Goal: Information Seeking & Learning: Get advice/opinions

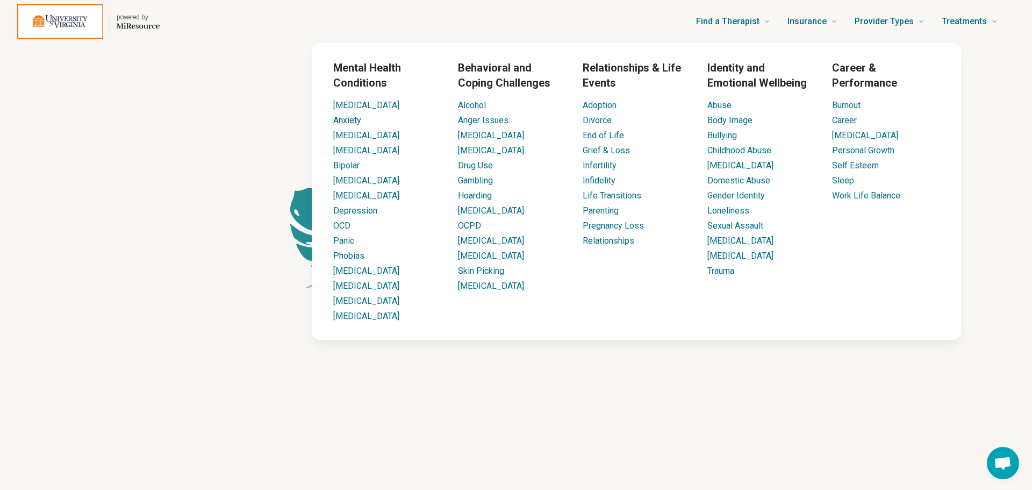
click at [352, 118] on link "Anxiety" at bounding box center [347, 120] width 28 height 10
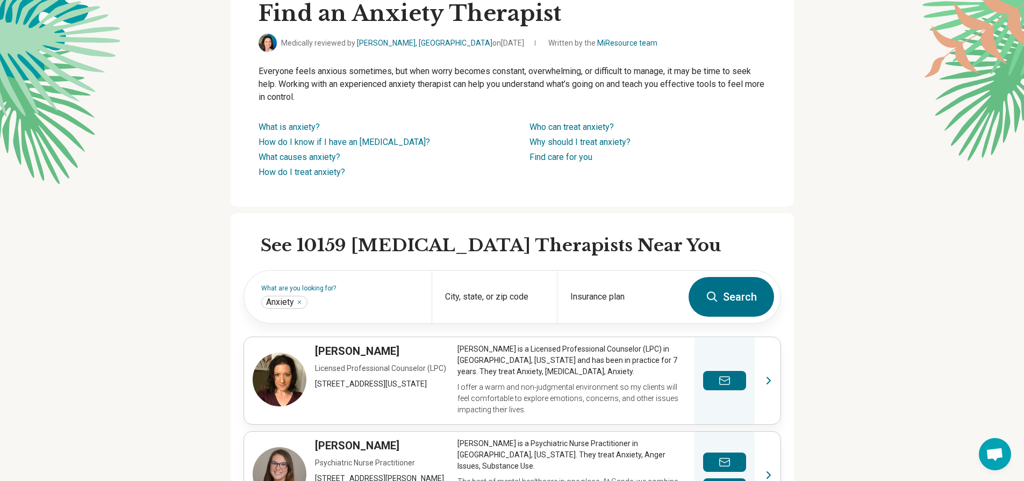
scroll to position [94, 0]
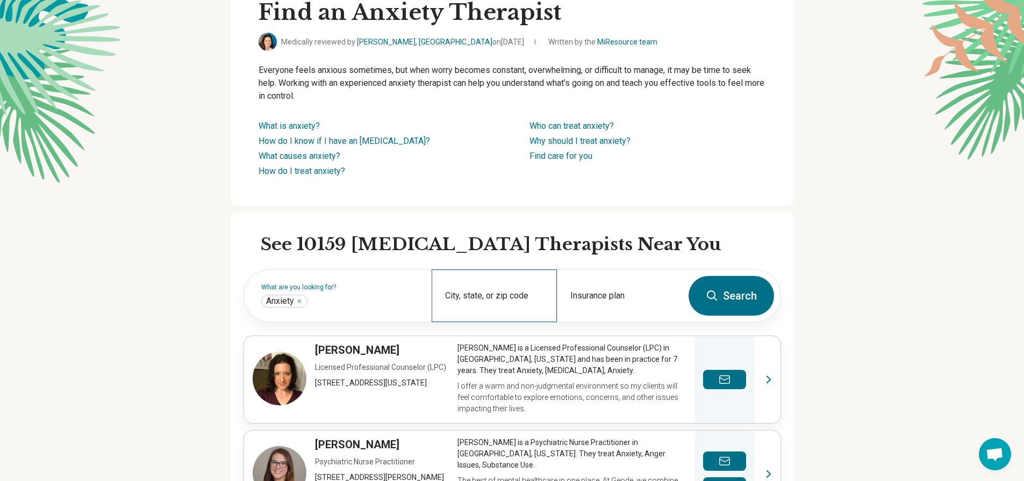
click at [486, 285] on div "City, state, or zip code" at bounding box center [494, 296] width 125 height 53
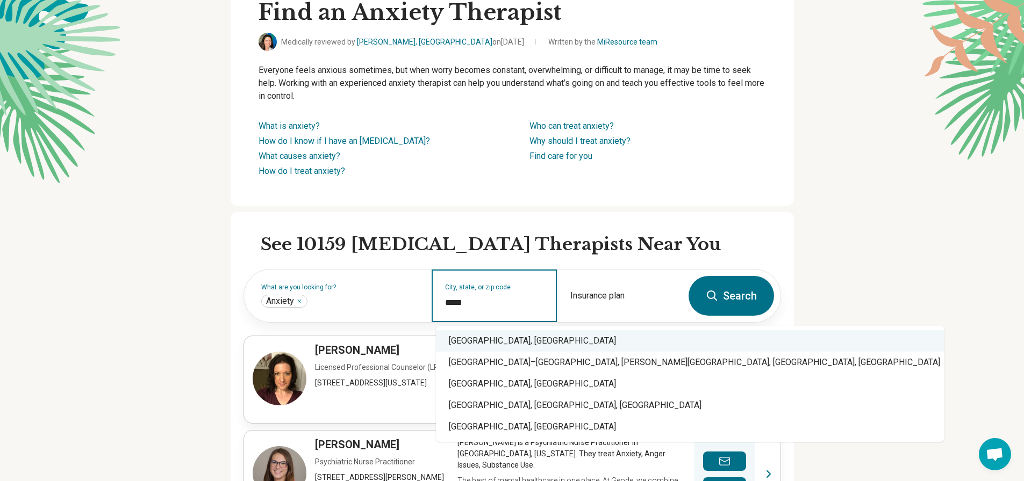
click at [480, 334] on div "Charlottesville, VA" at bounding box center [690, 340] width 508 height 21
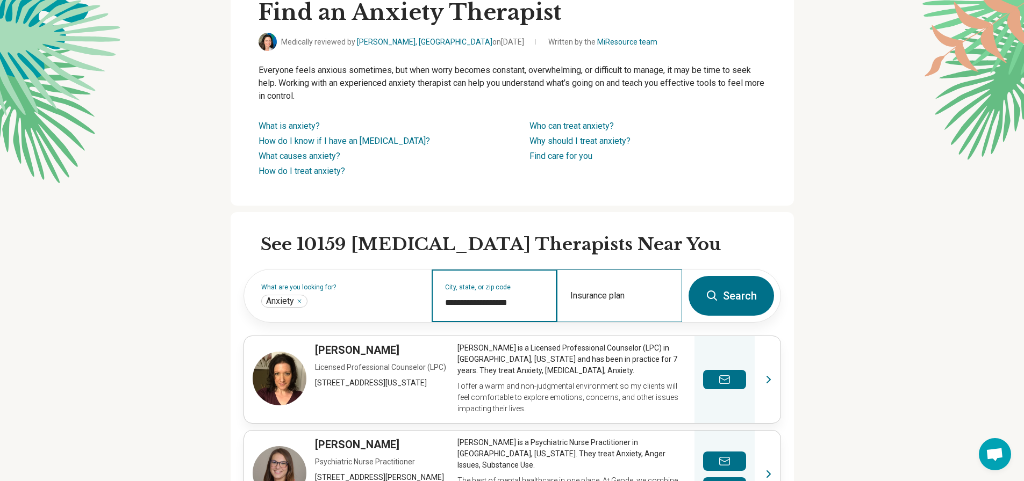
type input "**********"
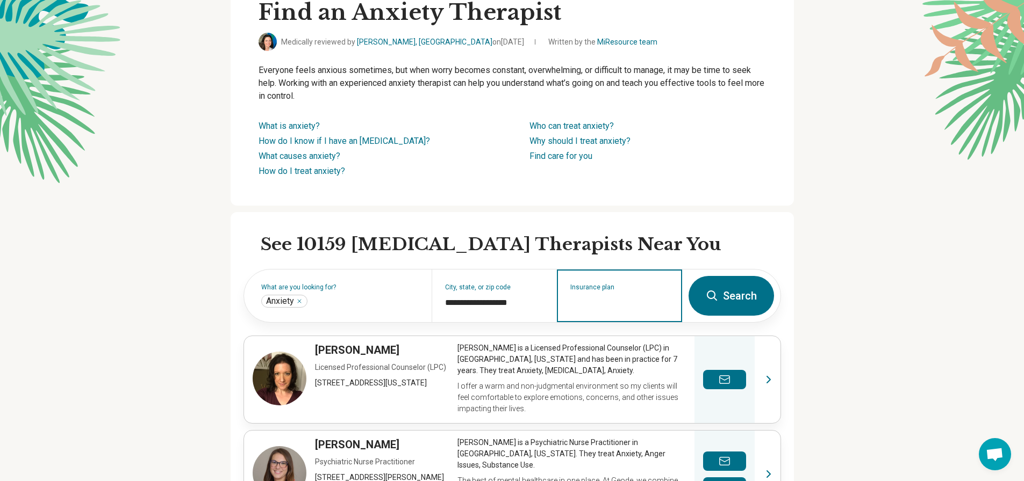
click at [598, 310] on div "Insurance plan" at bounding box center [619, 296] width 125 height 53
type input "***"
click at [648, 291] on div "Insurance plan" at bounding box center [619, 296] width 125 height 53
click at [593, 283] on div "Insurance plan" at bounding box center [619, 296] width 125 height 53
click at [601, 299] on input "Insurance plan" at bounding box center [619, 303] width 99 height 13
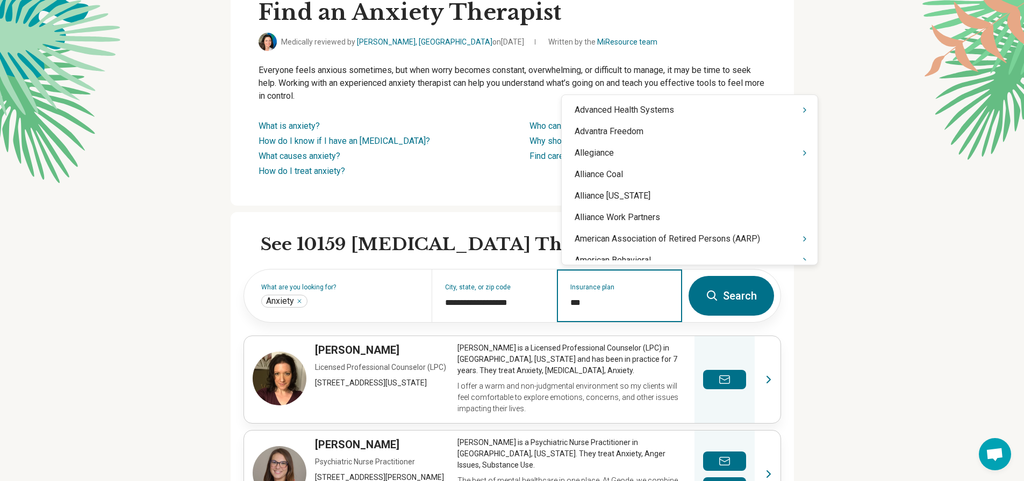
type input "****"
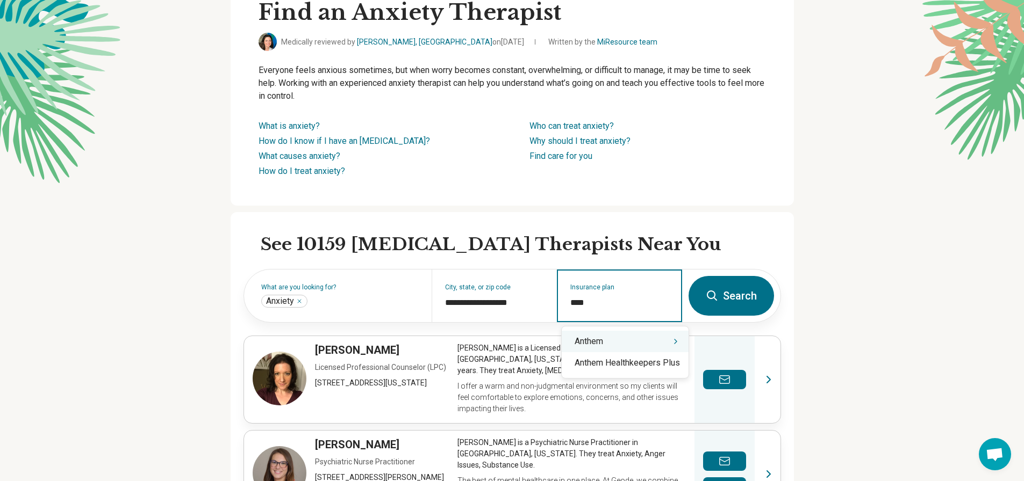
click at [677, 344] on icon "Suggestions" at bounding box center [675, 341] width 9 height 9
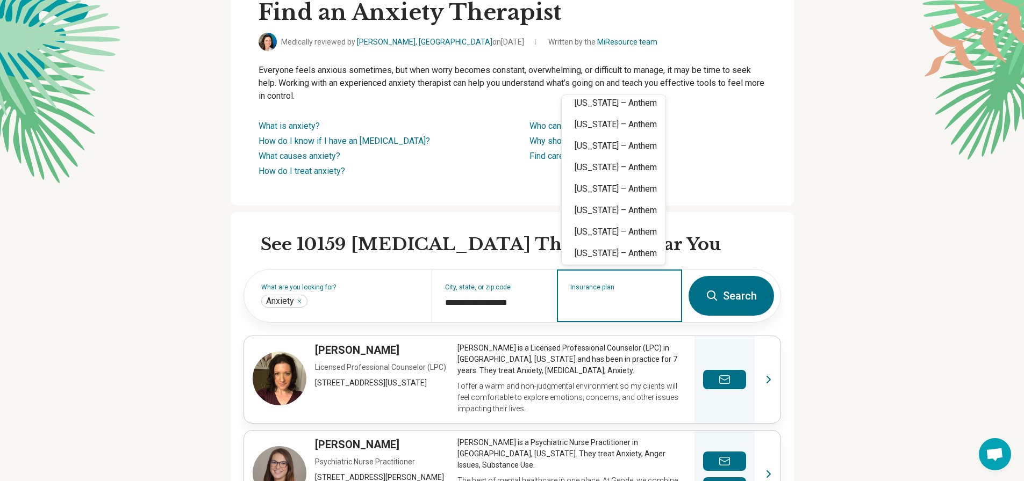
scroll to position [312, 0]
click at [601, 300] on input "Insurance plan" at bounding box center [619, 303] width 99 height 13
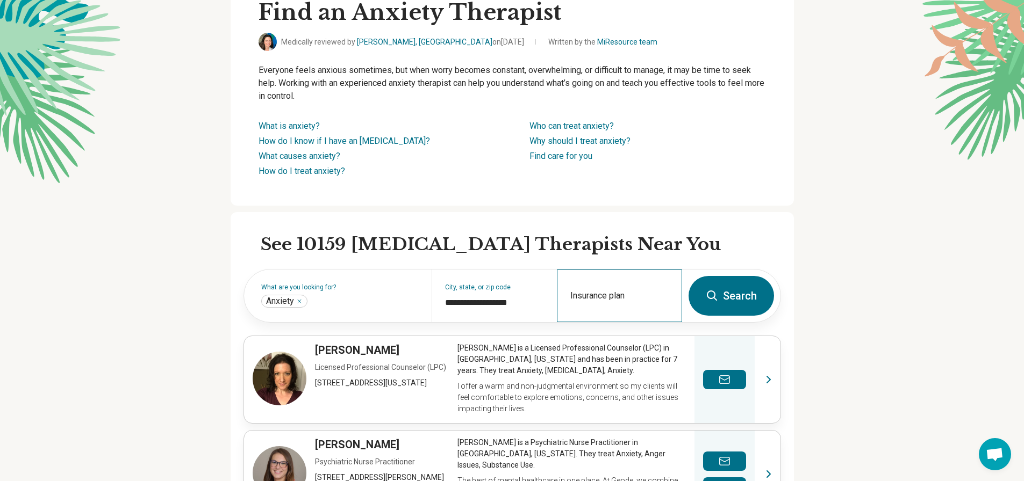
click at [605, 290] on div "Insurance plan" at bounding box center [619, 296] width 125 height 53
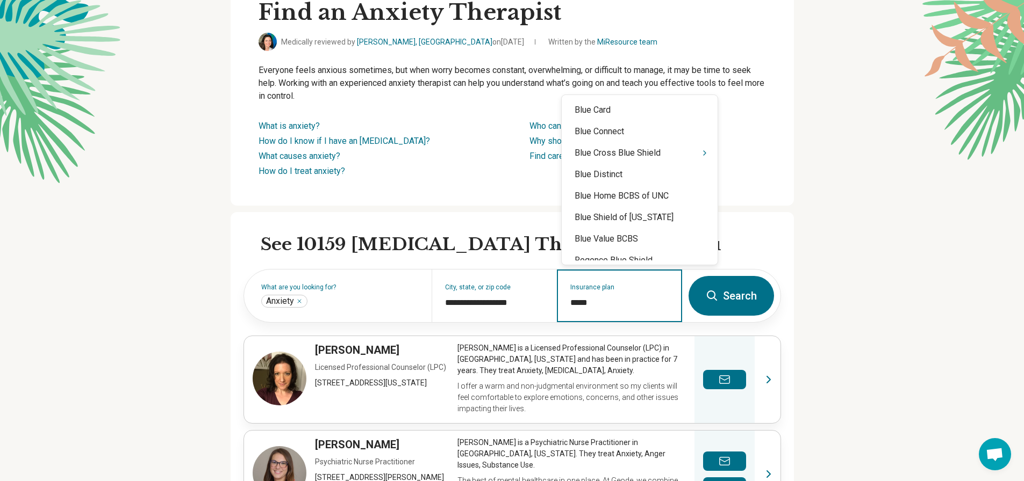
type input "******"
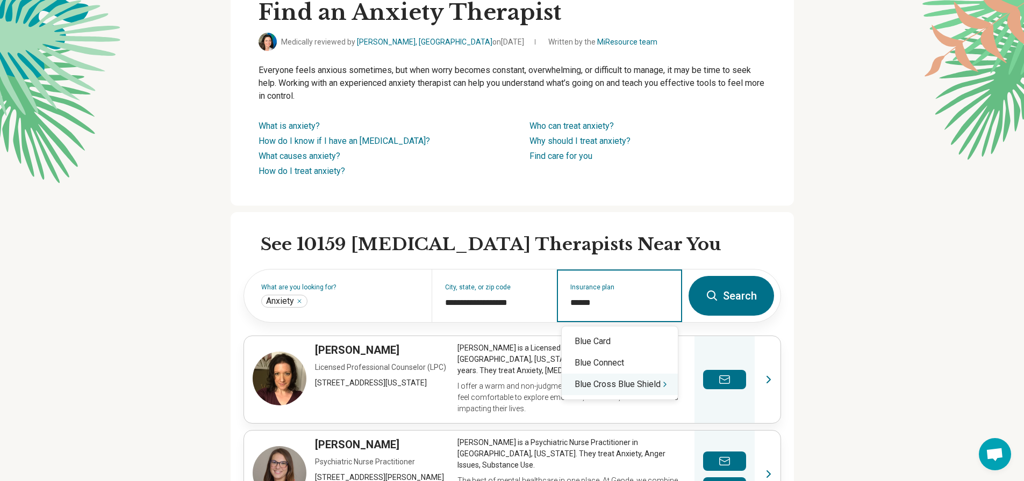
click at [665, 385] on icon "Suggestions" at bounding box center [664, 384] width 9 height 9
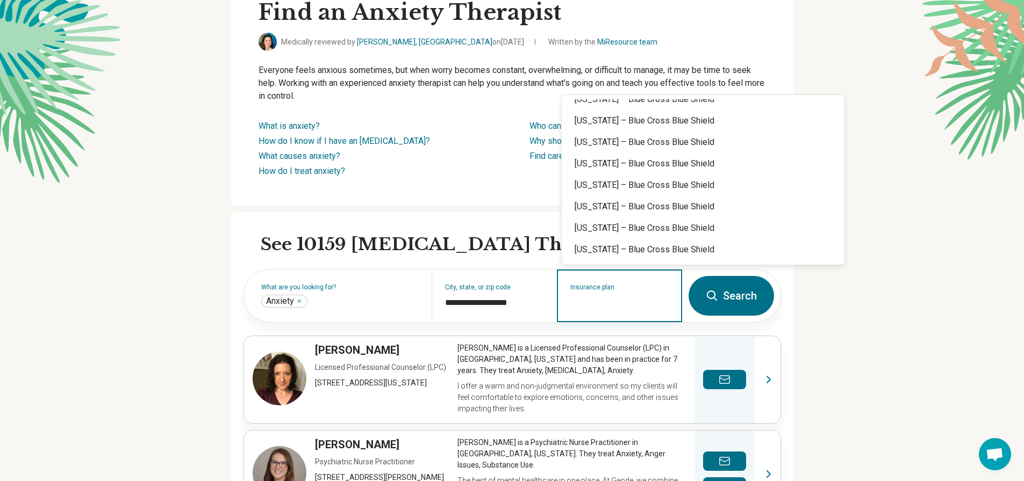
scroll to position [0, 0]
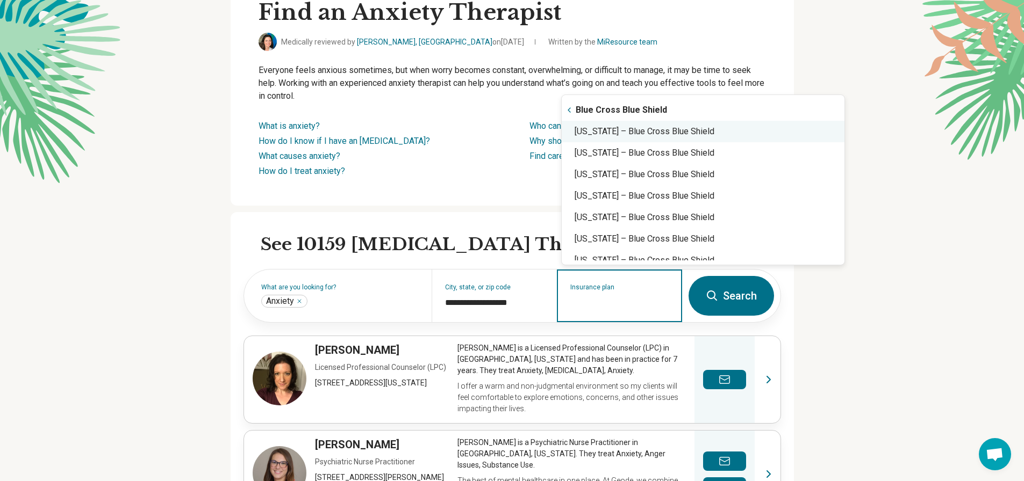
click at [693, 126] on div "Virginia – Blue Cross Blue Shield" at bounding box center [703, 131] width 283 height 21
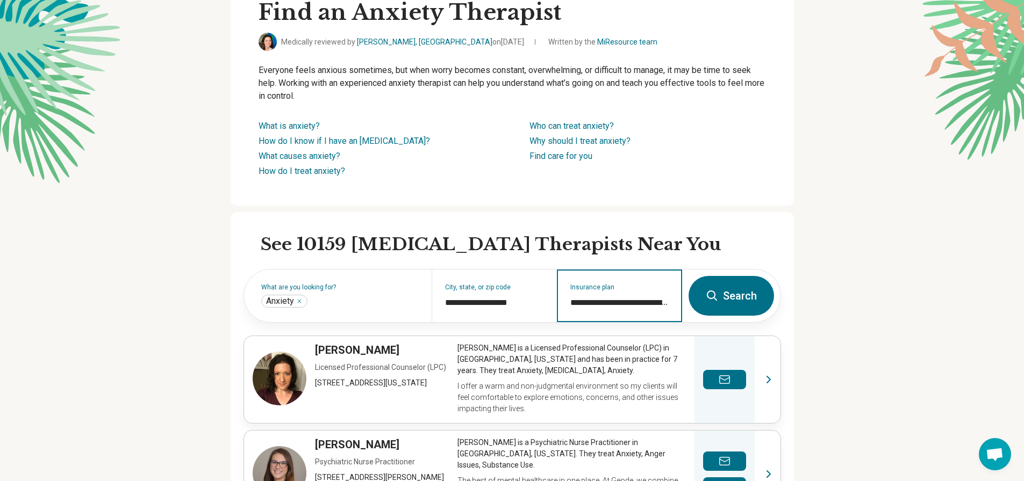
type input "**********"
click at [733, 292] on button "Search" at bounding box center [730, 296] width 85 height 40
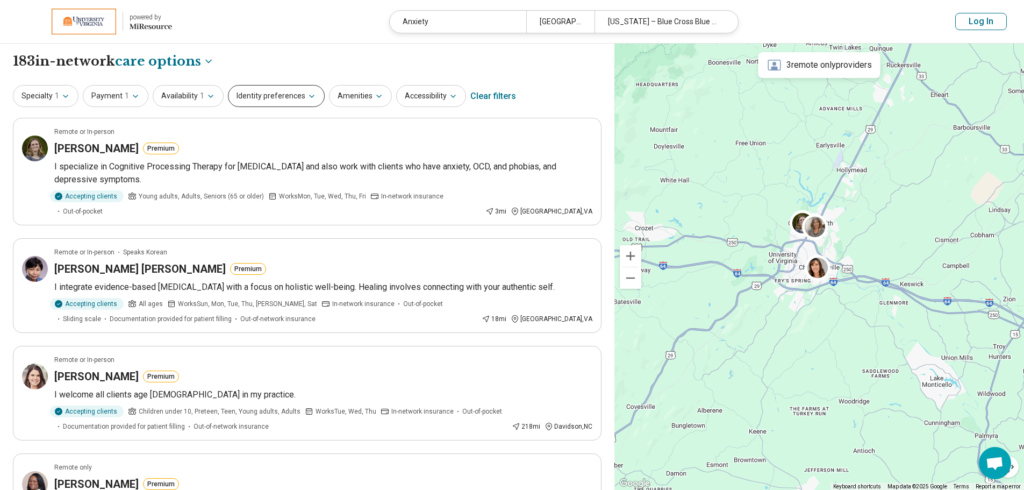
click at [275, 92] on button "Identity preferences" at bounding box center [276, 96] width 97 height 22
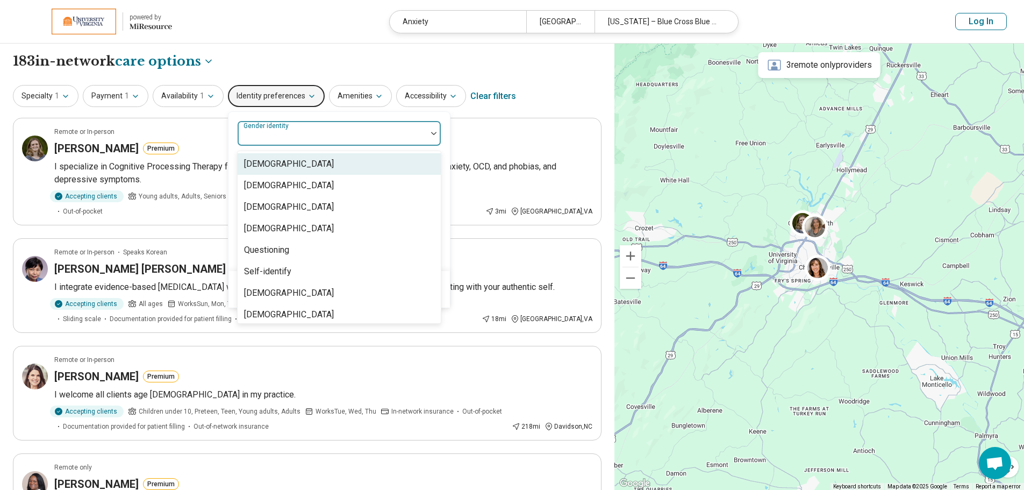
click at [429, 131] on div at bounding box center [434, 133] width 14 height 25
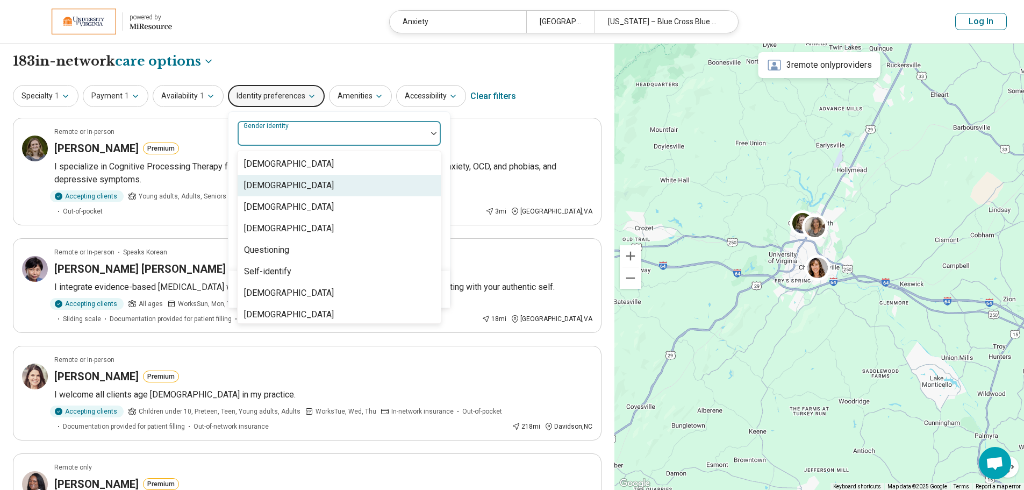
click at [379, 190] on div "[DEMOGRAPHIC_DATA]" at bounding box center [339, 185] width 203 height 21
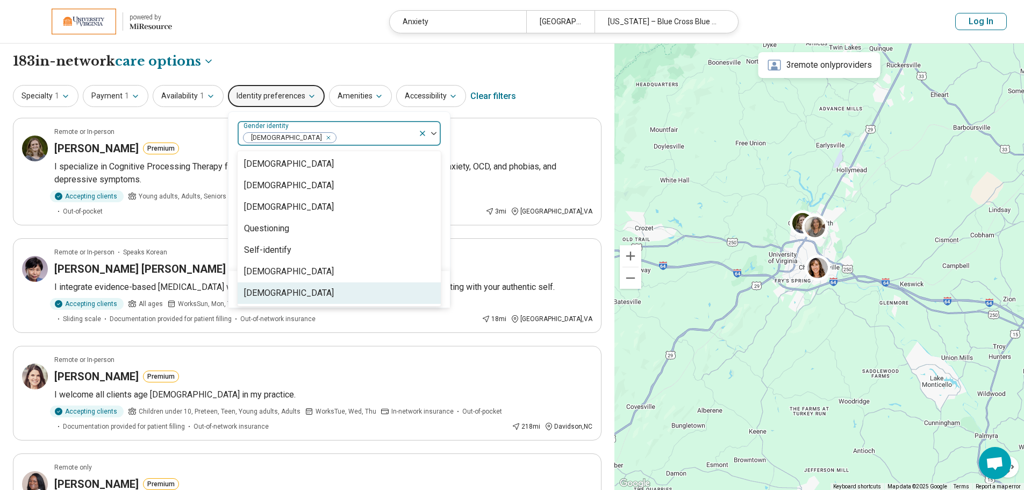
click at [319, 289] on div "Transgender Woman" at bounding box center [289, 292] width 90 height 13
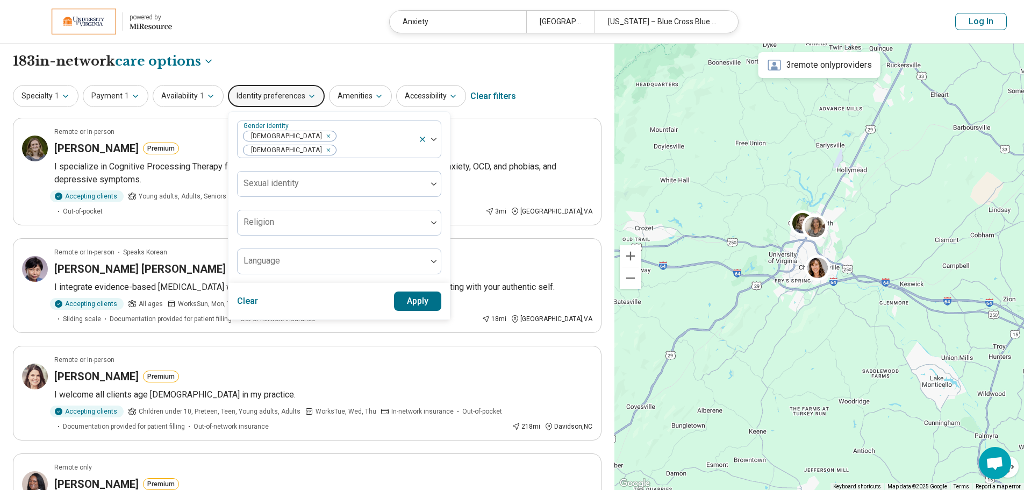
click at [416, 291] on button "Apply" at bounding box center [418, 300] width 48 height 19
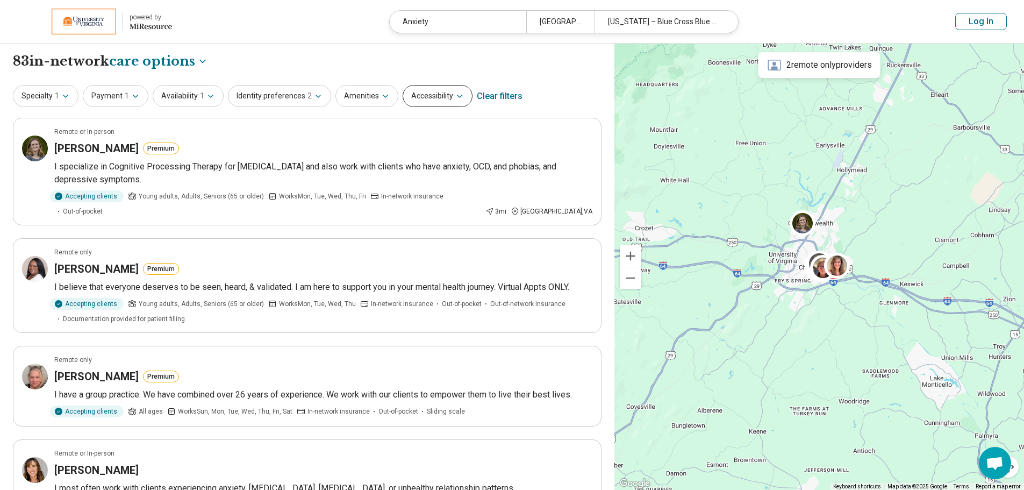
click at [445, 102] on button "Accessibility" at bounding box center [438, 96] width 70 height 22
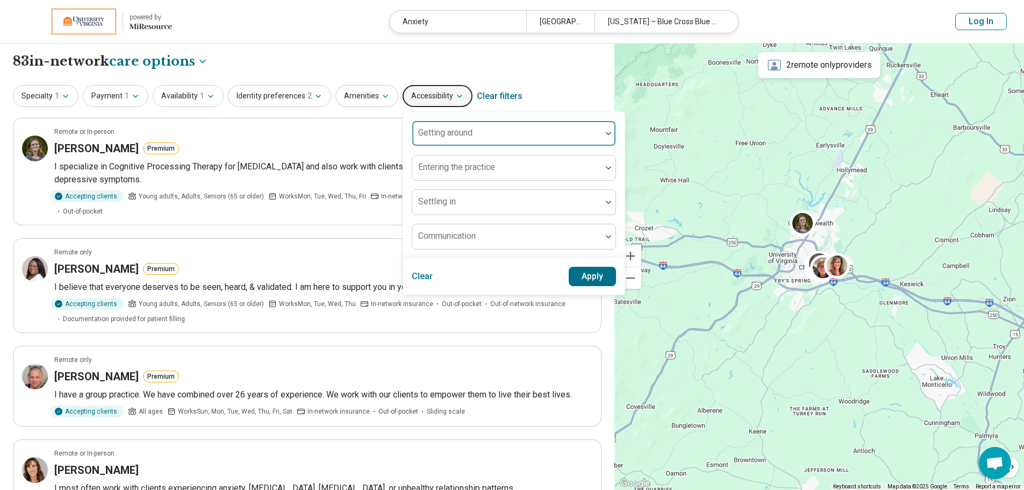
click at [606, 135] on img at bounding box center [608, 133] width 5 height 3
click at [578, 86] on div "Specialty 1 Payment 1 Availability 1 Identity preferences 2 Amenities Accessibi…" at bounding box center [307, 96] width 588 height 26
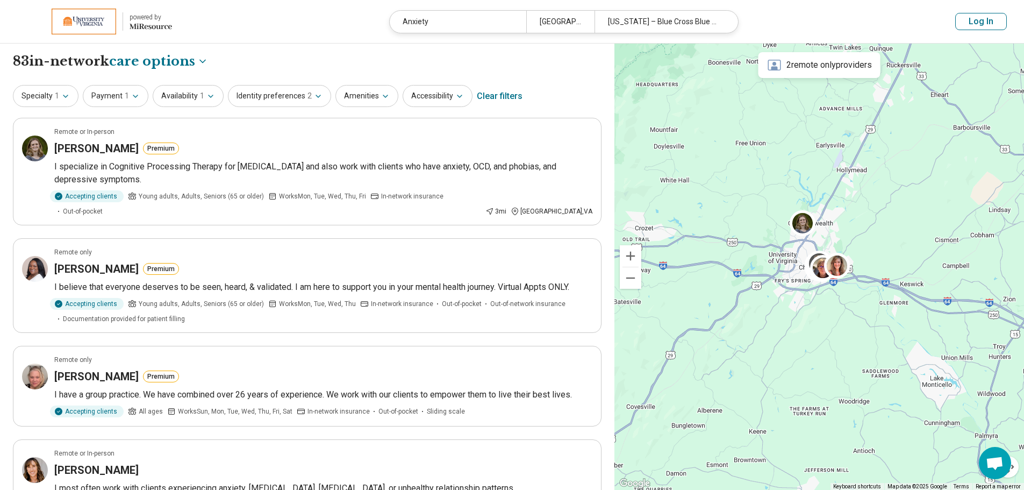
click at [456, 105] on button "Accessibility" at bounding box center [438, 96] width 70 height 22
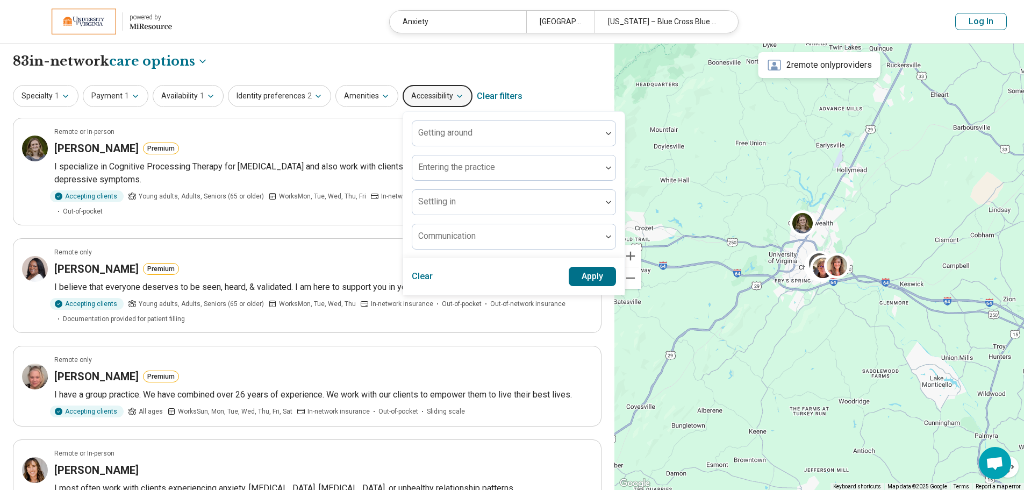
click at [562, 85] on div "Specialty 1 Payment 1 Availability 1 Identity preferences 2 Amenities Accessibi…" at bounding box center [307, 96] width 588 height 26
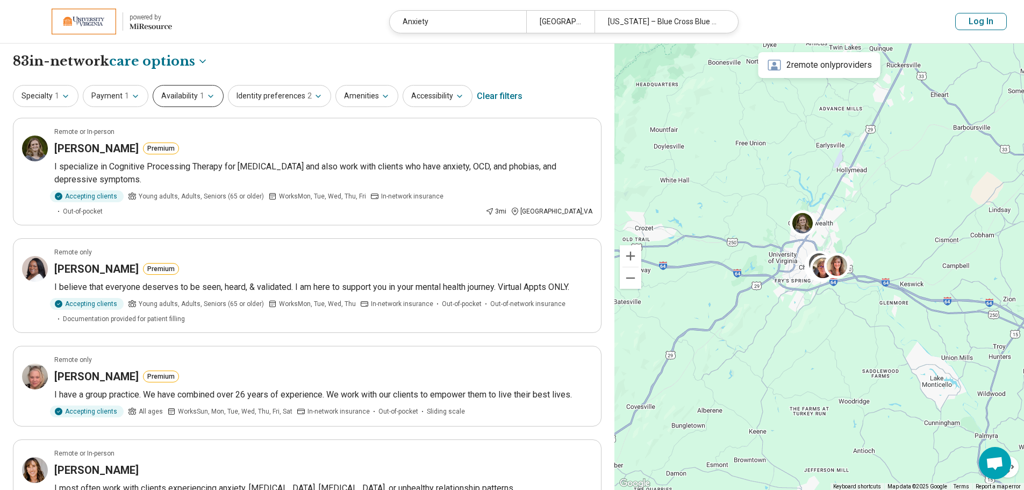
click at [215, 100] on button "Availability 1" at bounding box center [188, 96] width 71 height 22
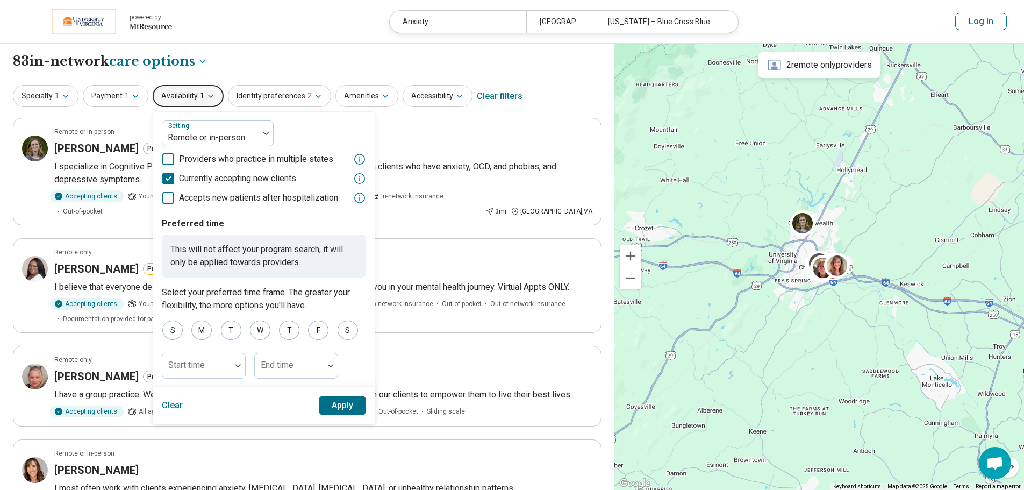
click at [347, 412] on button "Apply" at bounding box center [343, 405] width 48 height 19
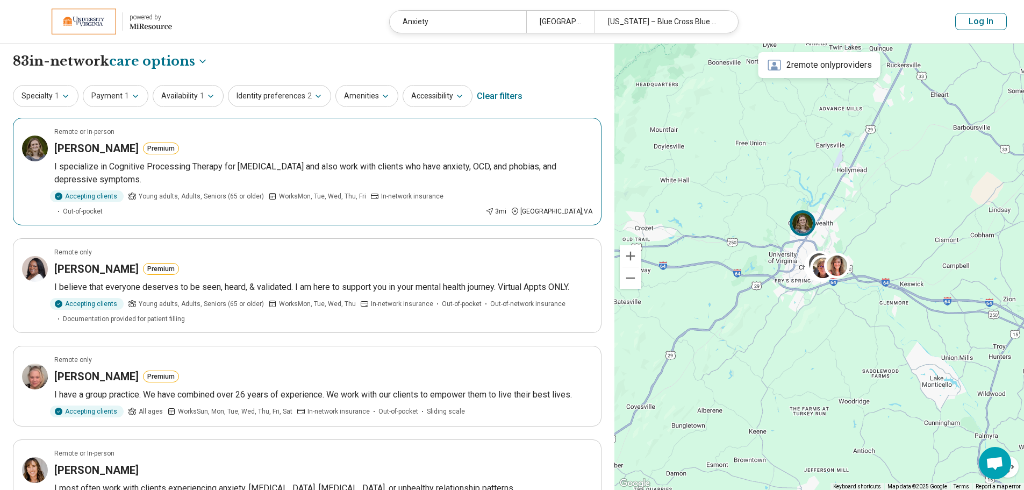
click at [429, 172] on p "I specialize in Cognitive Processing Therapy for PTSD and also work with client…" at bounding box center [323, 173] width 538 height 26
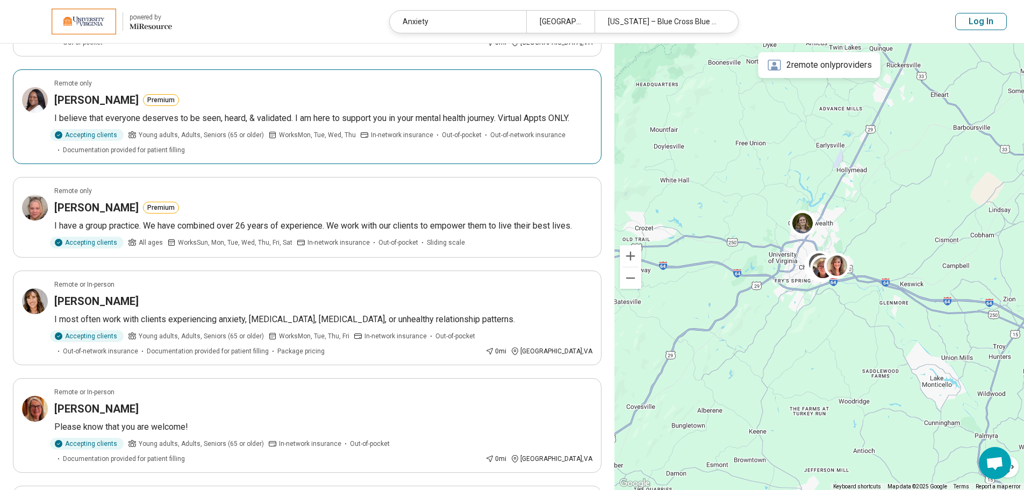
scroll to position [169, 0]
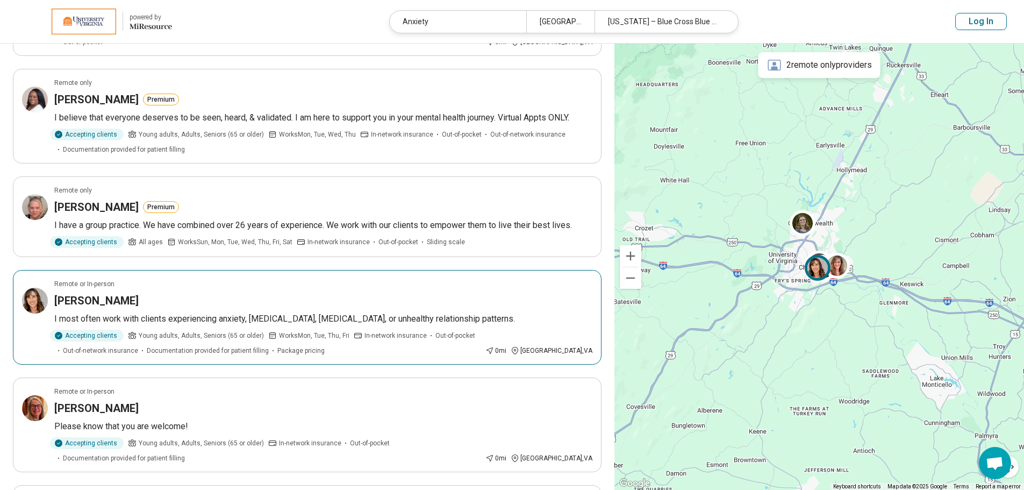
click at [362, 293] on div "Suzanne Wilberger" at bounding box center [323, 300] width 538 height 15
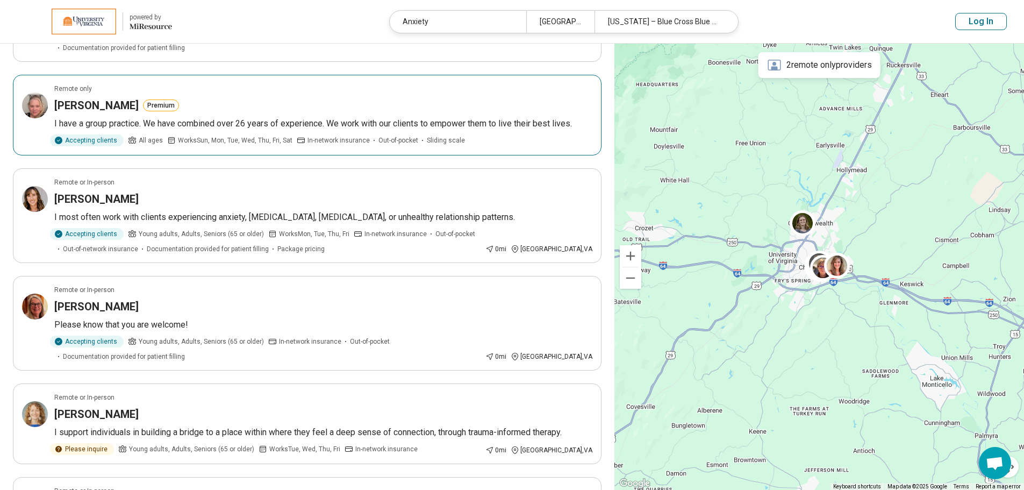
scroll to position [271, 0]
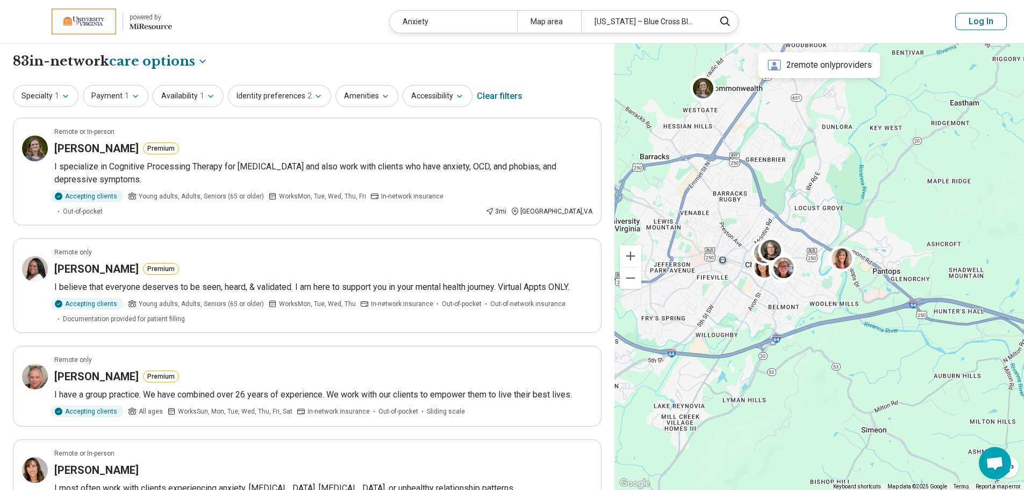
drag, startPoint x: 738, startPoint y: 150, endPoint x: 781, endPoint y: 444, distance: 297.1
click at [781, 444] on div at bounding box center [818, 267] width 409 height 447
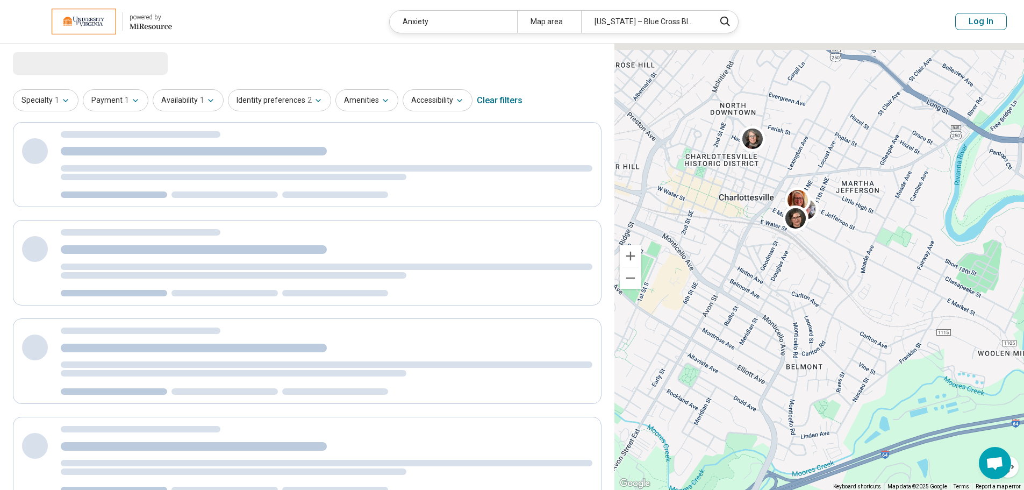
drag, startPoint x: 794, startPoint y: 186, endPoint x: 678, endPoint y: 392, distance: 236.1
click at [678, 392] on div "2" at bounding box center [818, 267] width 409 height 447
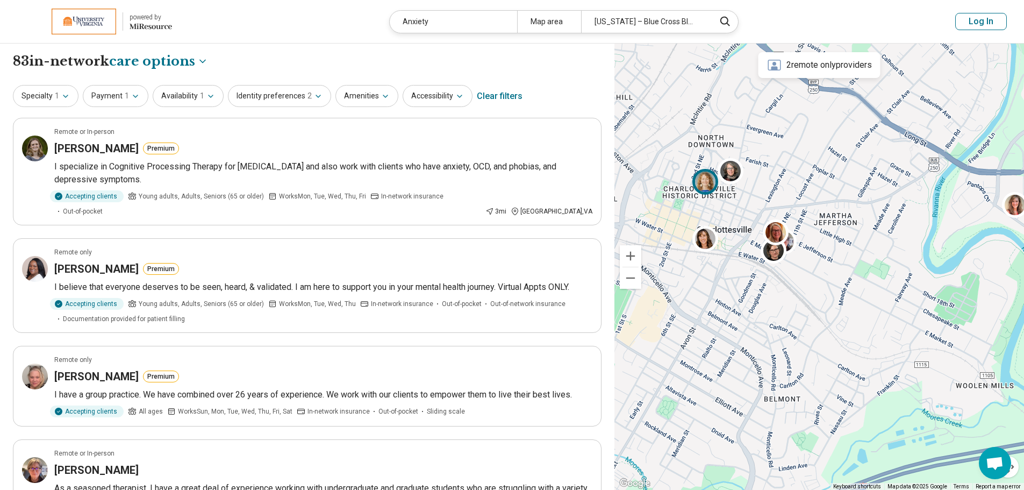
click at [705, 182] on img at bounding box center [705, 181] width 26 height 26
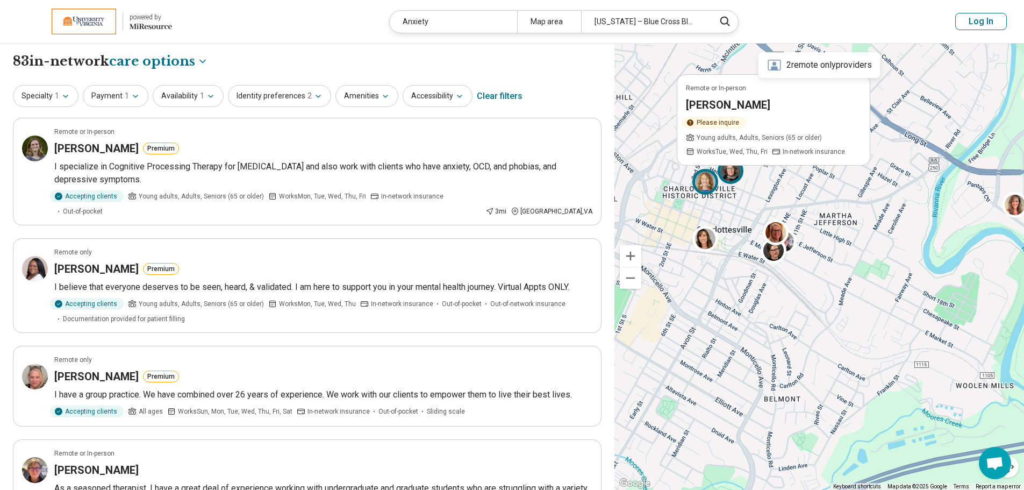
click at [732, 171] on img at bounding box center [730, 171] width 26 height 26
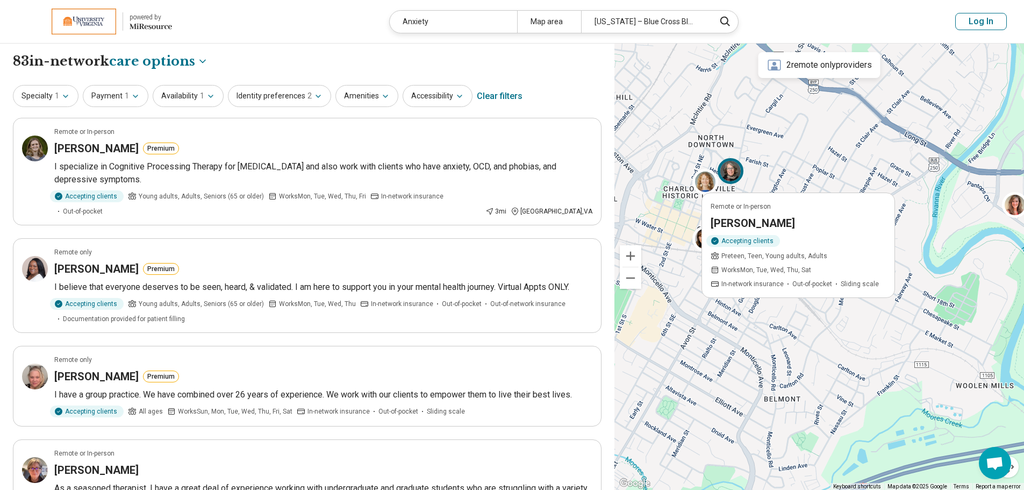
click at [736, 214] on article "Remote or In-person Terri Higgins Accepting clients Preteen, Teen, Young adults…" at bounding box center [797, 244] width 193 height 105
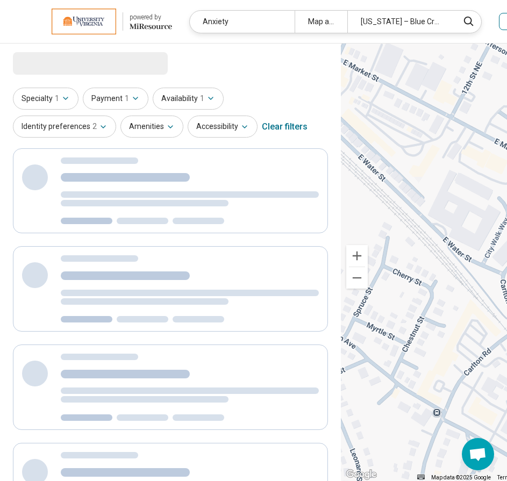
drag, startPoint x: 420, startPoint y: 202, endPoint x: 643, endPoint y: 320, distance: 252.2
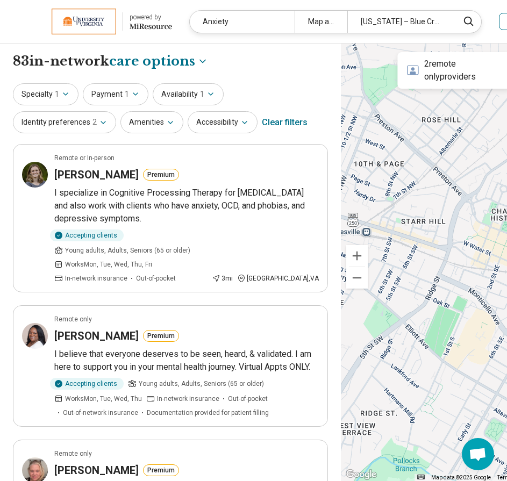
drag, startPoint x: 399, startPoint y: 294, endPoint x: 522, endPoint y: 300, distance: 123.2
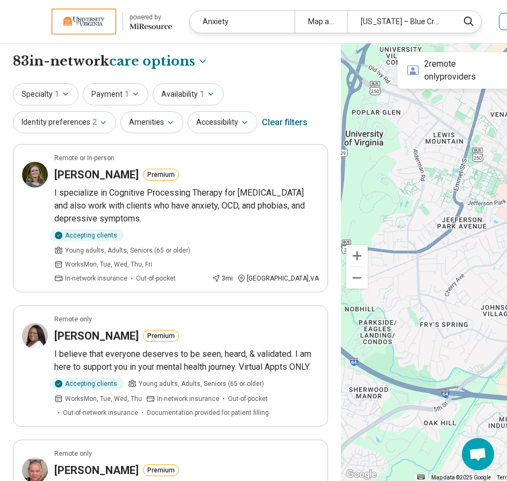
drag, startPoint x: 371, startPoint y: 388, endPoint x: 505, endPoint y: 332, distance: 145.2
click at [505, 332] on div at bounding box center [454, 263] width 227 height 438
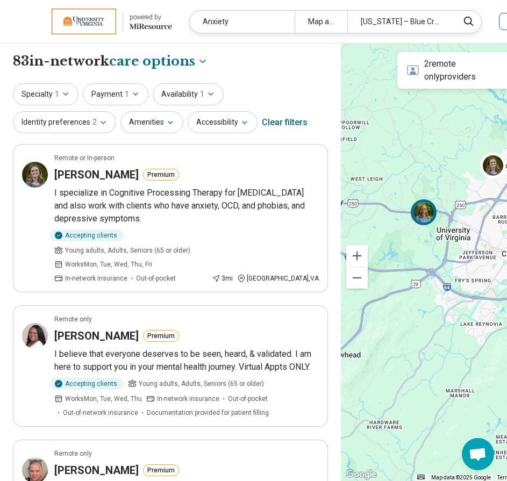
click at [410, 216] on img at bounding box center [423, 212] width 26 height 26
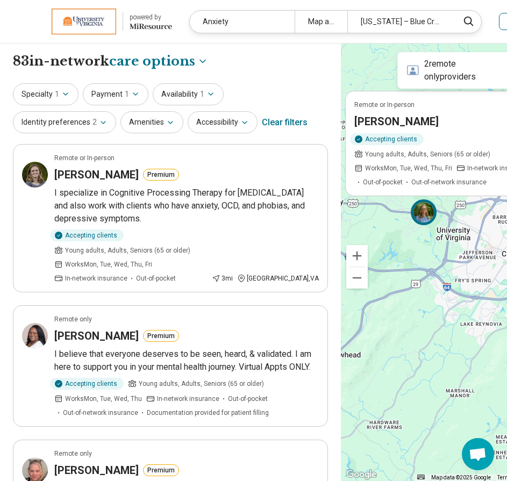
click at [444, 129] on div "Sandra Monohan" at bounding box center [441, 121] width 175 height 15
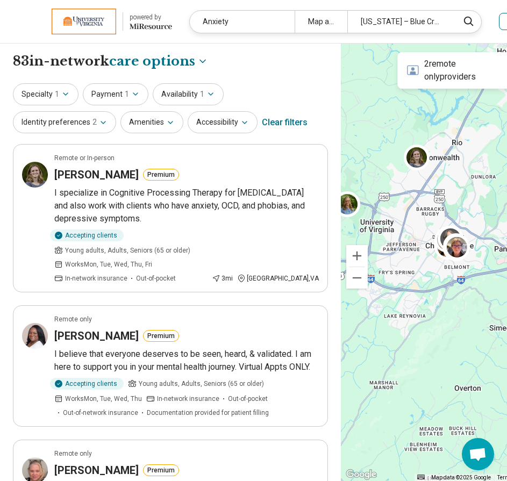
drag, startPoint x: 473, startPoint y: 286, endPoint x: 387, endPoint y: 278, distance: 86.8
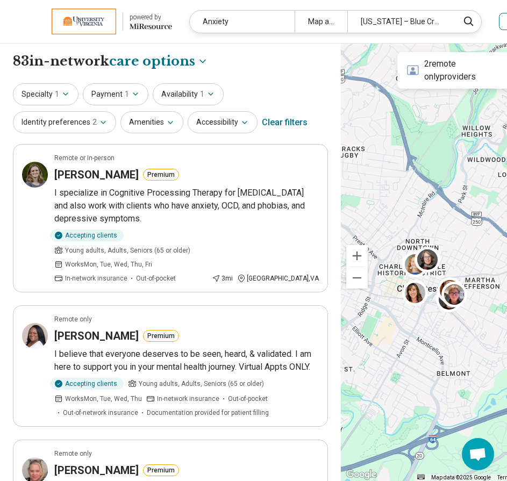
drag, startPoint x: 438, startPoint y: 229, endPoint x: 332, endPoint y: 354, distance: 164.0
click at [341, 354] on div at bounding box center [454, 263] width 227 height 438
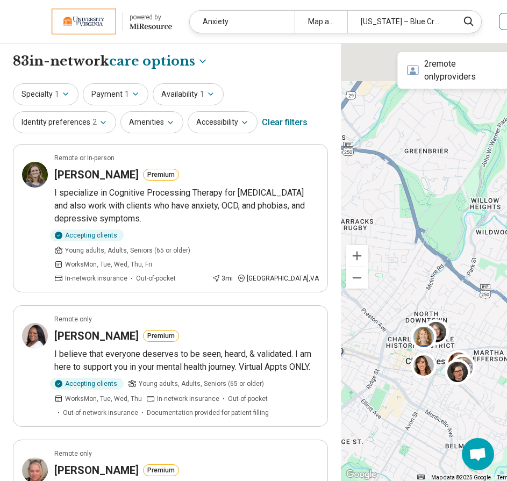
drag, startPoint x: 397, startPoint y: 378, endPoint x: 405, endPoint y: 417, distance: 40.0
click at [405, 417] on div at bounding box center [454, 263] width 227 height 438
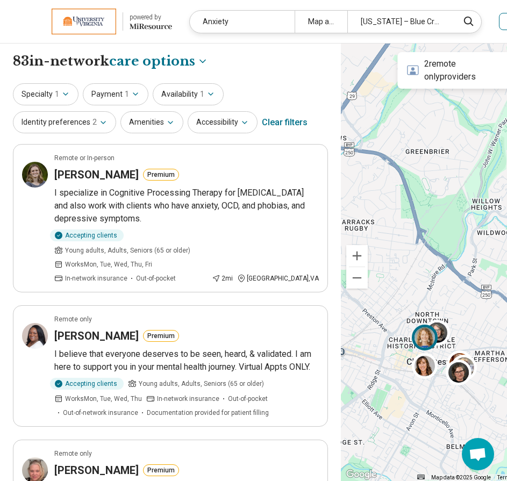
select select "***"
click at [414, 346] on img at bounding box center [424, 338] width 26 height 26
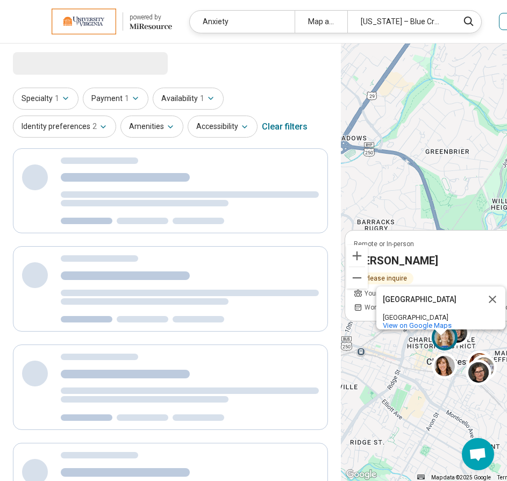
click at [447, 336] on div "Remote or In-person Lanz Travers Please inquire Young adults, Adults, Seniors (…" at bounding box center [446, 340] width 31 height 31
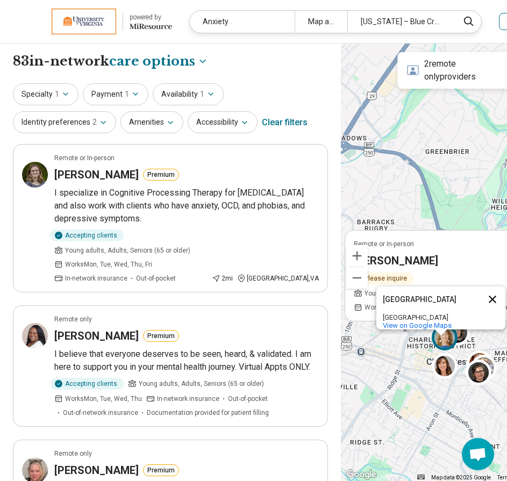
click at [479, 293] on button "Close" at bounding box center [492, 299] width 26 height 26
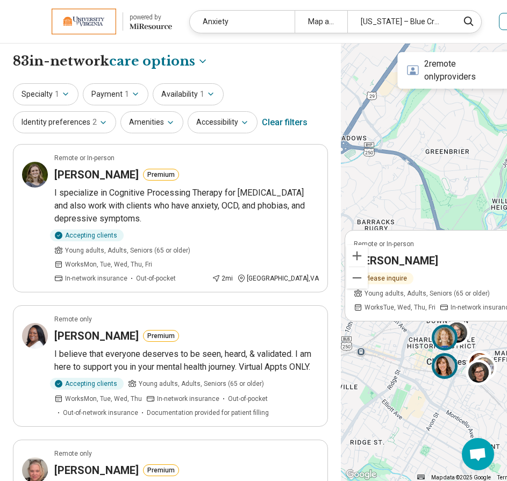
click at [431, 368] on img at bounding box center [444, 366] width 26 height 26
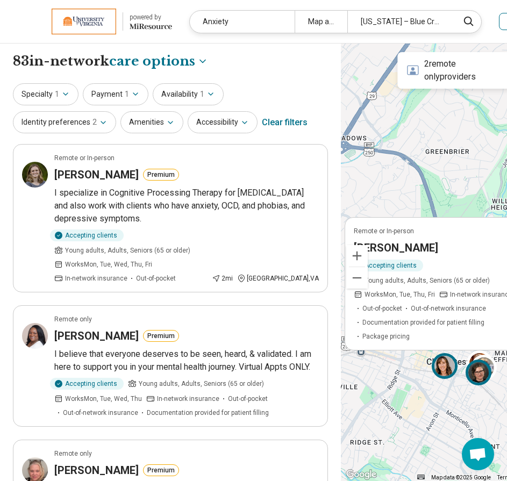
click at [465, 378] on img at bounding box center [478, 372] width 26 height 26
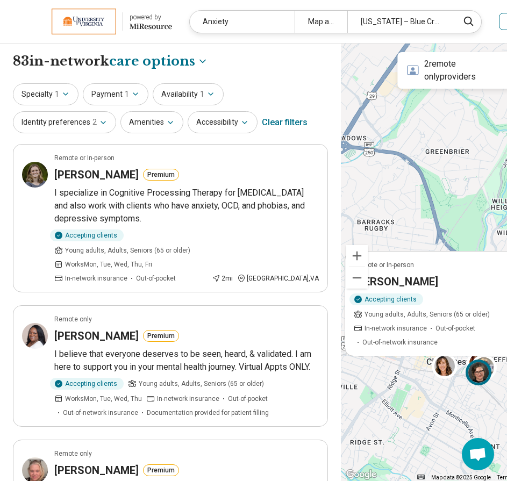
click at [459, 303] on div "Accepting clients Young adults, Adults, Seniors (65 or older) In-network insura…" at bounding box center [441, 320] width 175 height 54
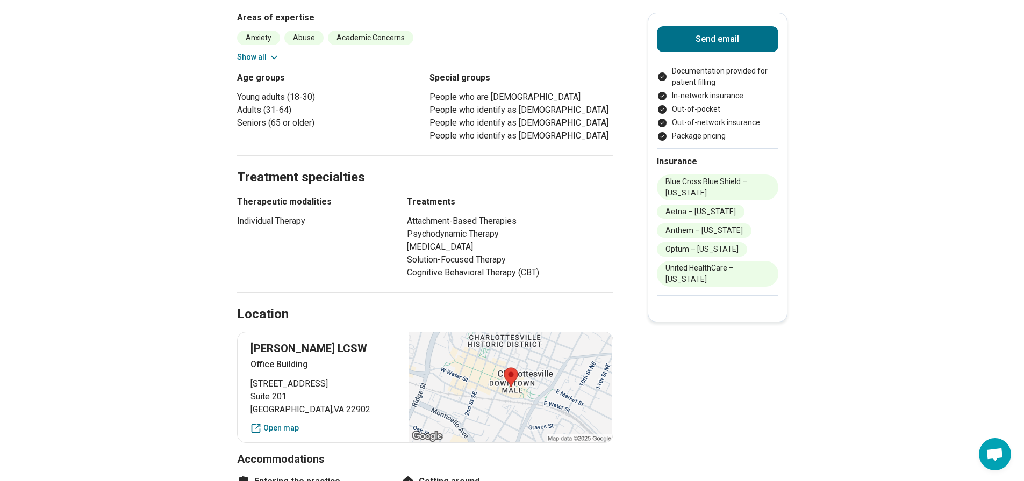
scroll to position [459, 8]
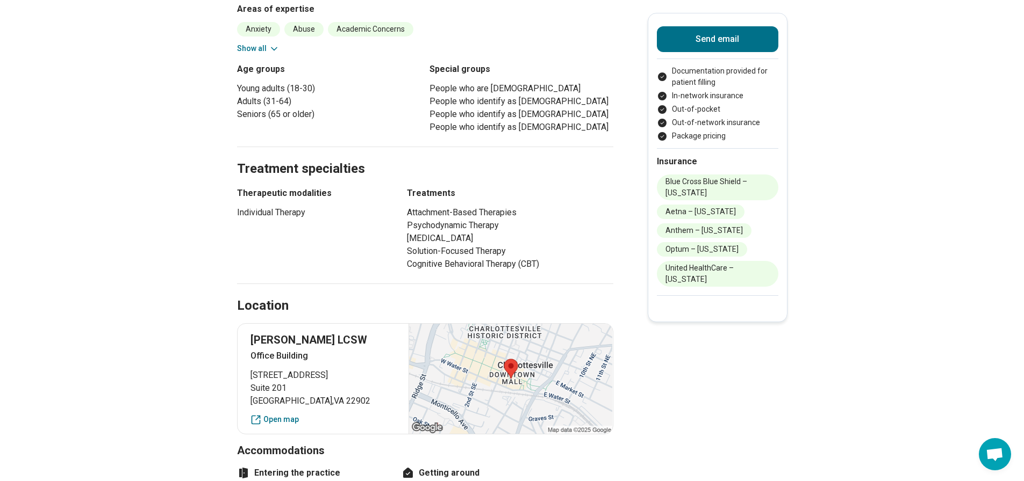
click at [455, 358] on div at bounding box center [510, 379] width 204 height 110
click at [276, 414] on link "Open map" at bounding box center [323, 419] width 146 height 11
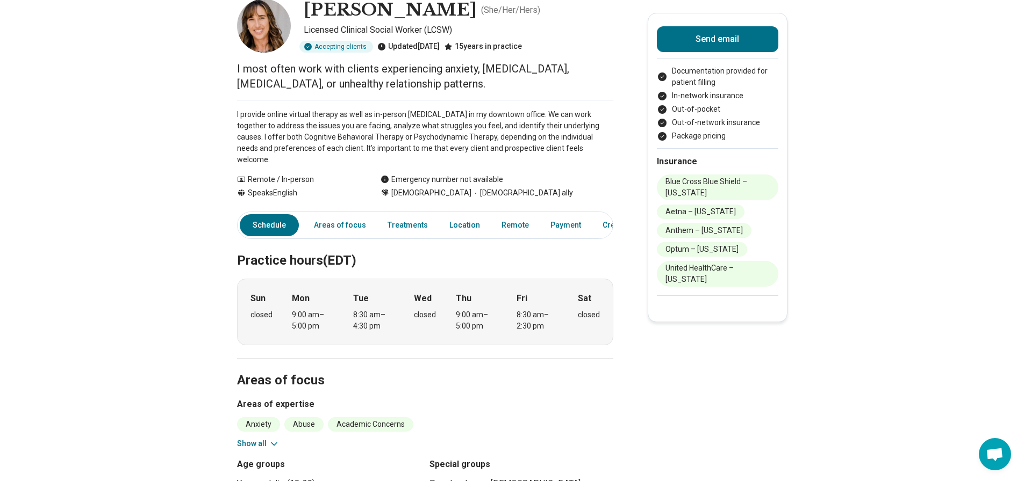
scroll to position [0, 8]
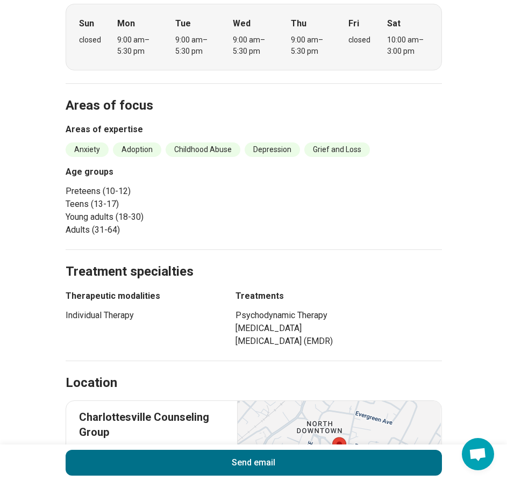
scroll to position [522, 0]
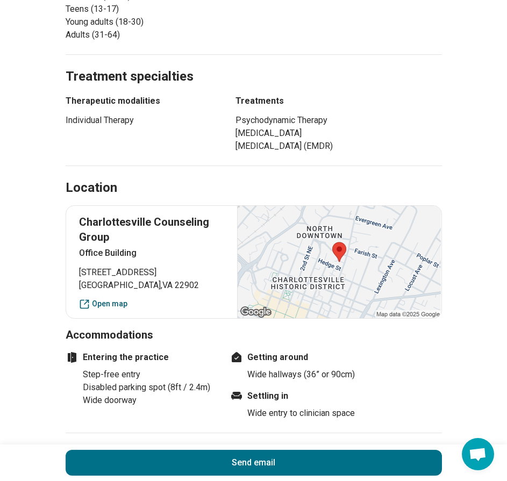
click at [116, 310] on link "Open map" at bounding box center [152, 303] width 146 height 11
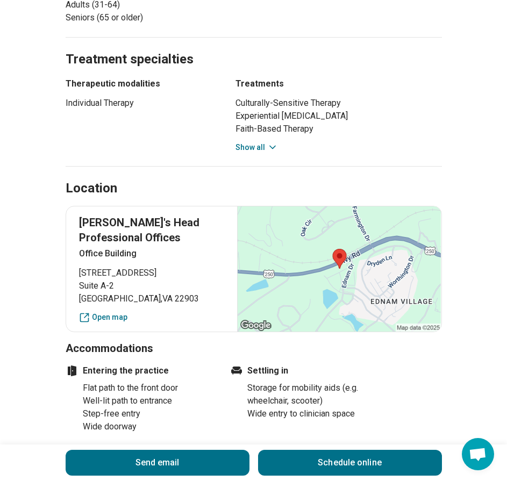
scroll to position [590, 0]
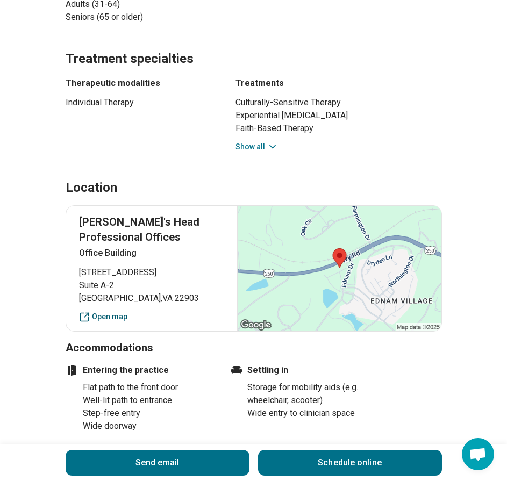
click at [99, 311] on link "Open map" at bounding box center [152, 316] width 146 height 11
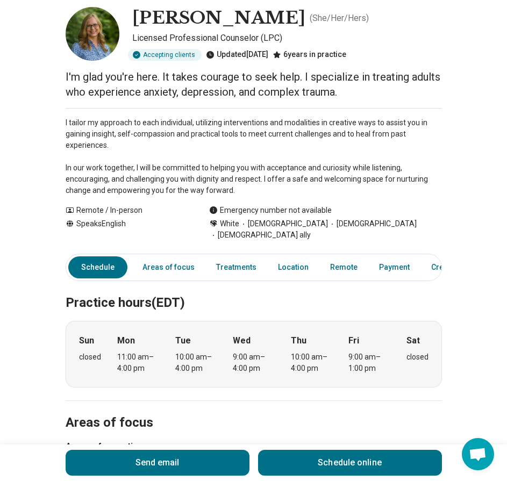
scroll to position [0, 0]
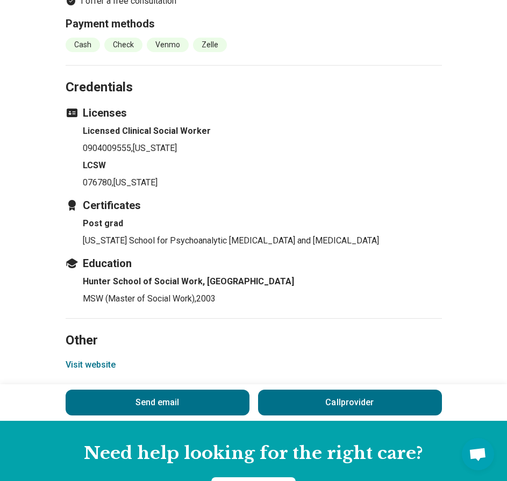
scroll to position [922, 0]
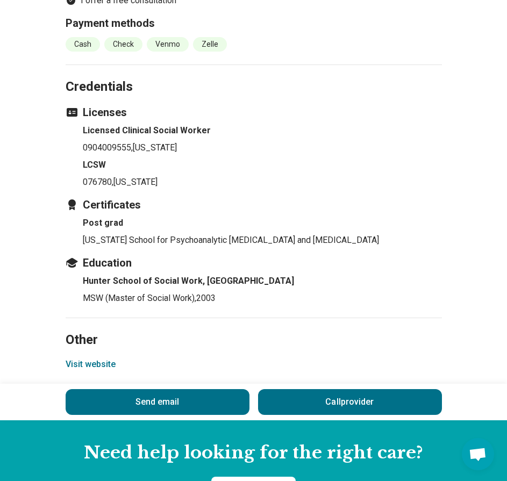
click at [105, 358] on button "Visit website" at bounding box center [91, 364] width 50 height 13
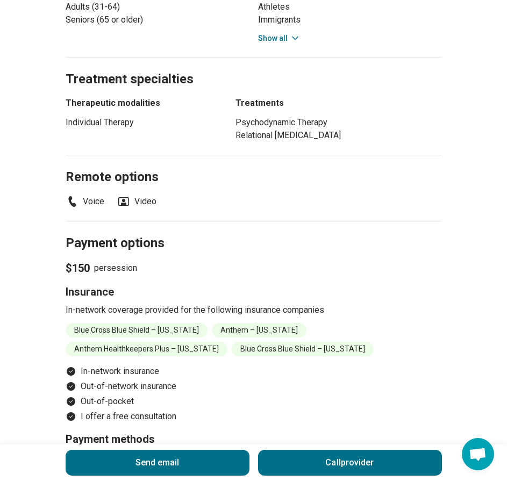
scroll to position [0, 0]
